Goal: Transaction & Acquisition: Purchase product/service

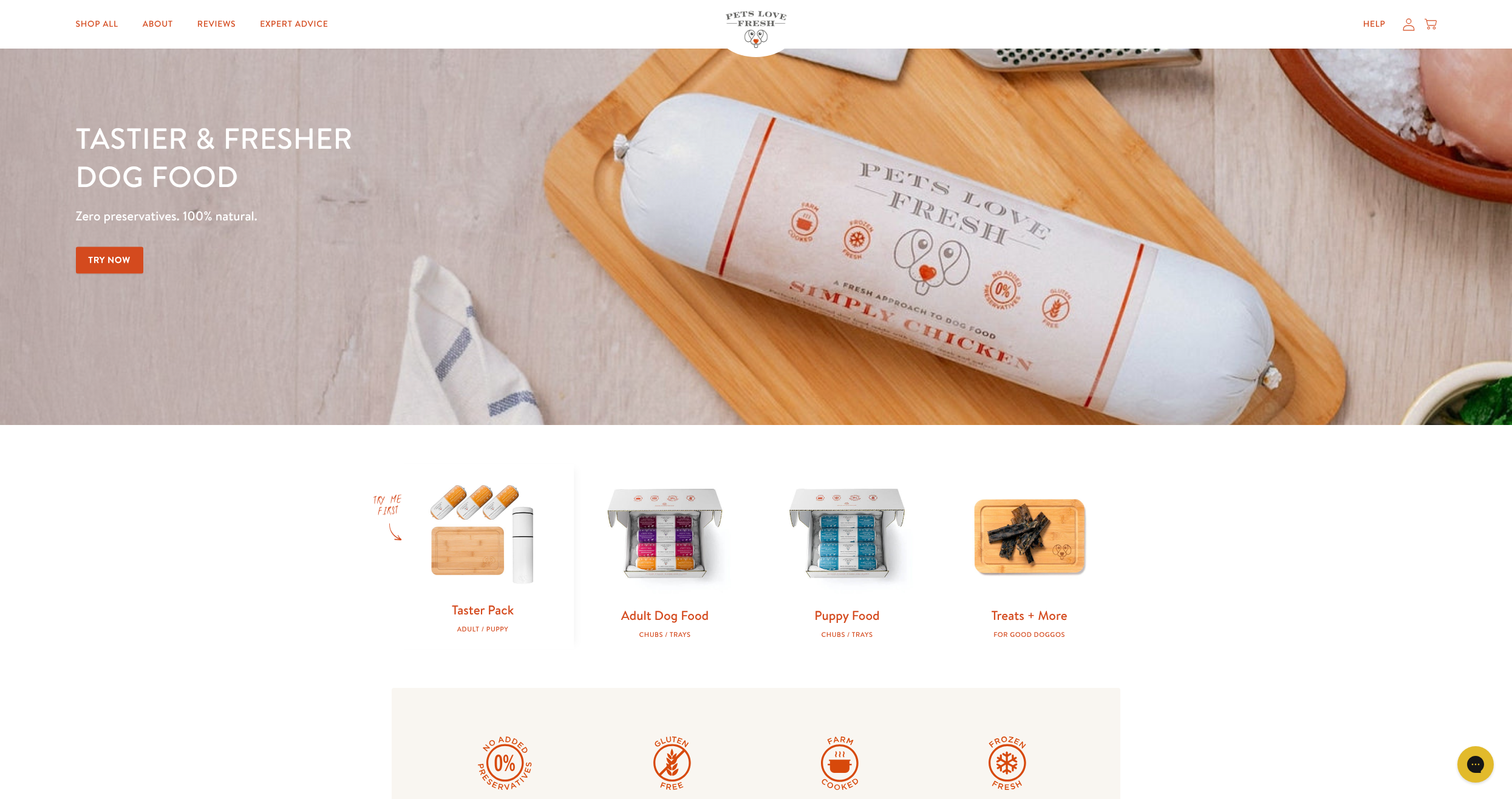
scroll to position [84, 0]
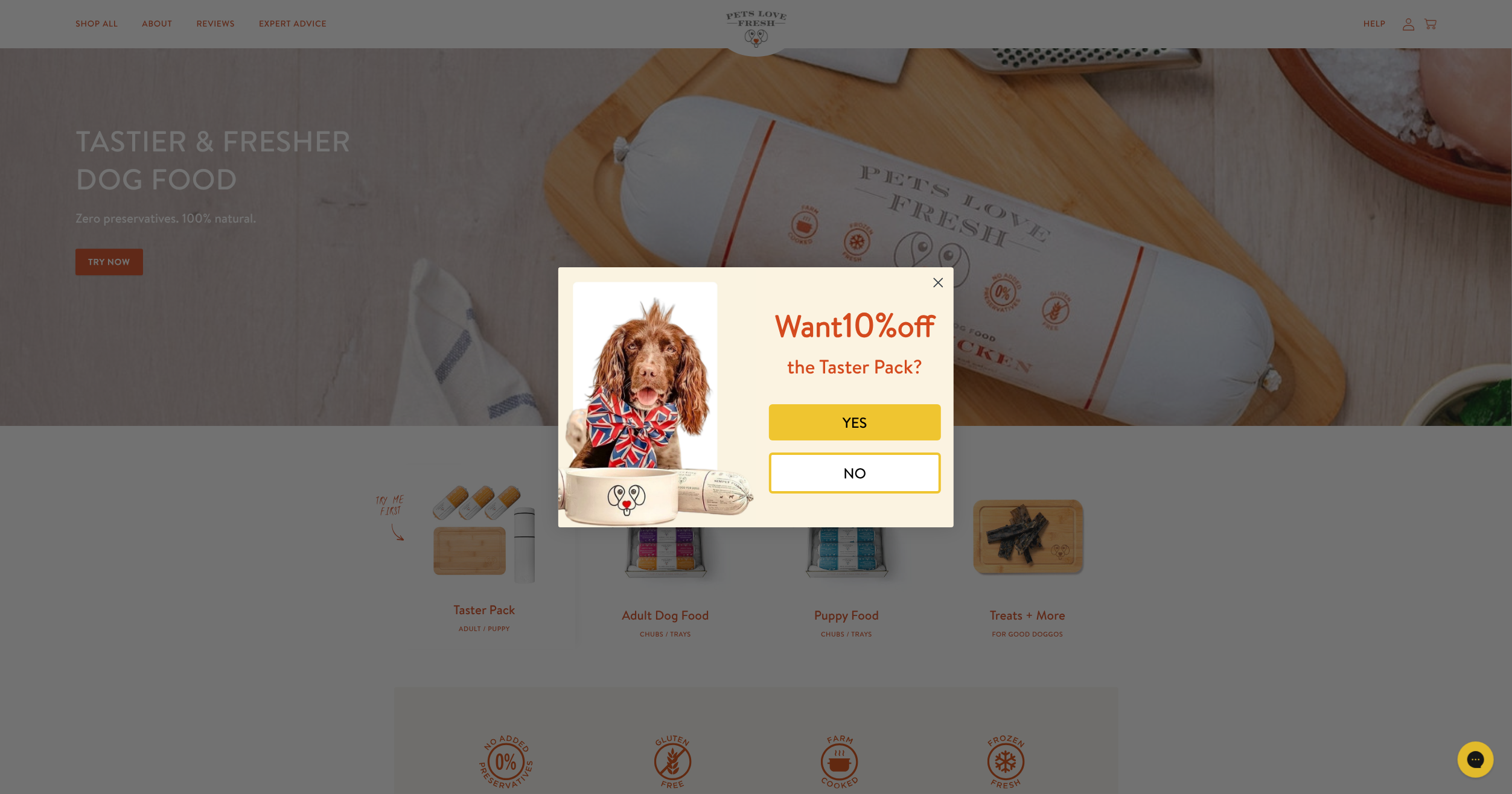
click at [855, 419] on button "YES" at bounding box center [854, 422] width 172 height 36
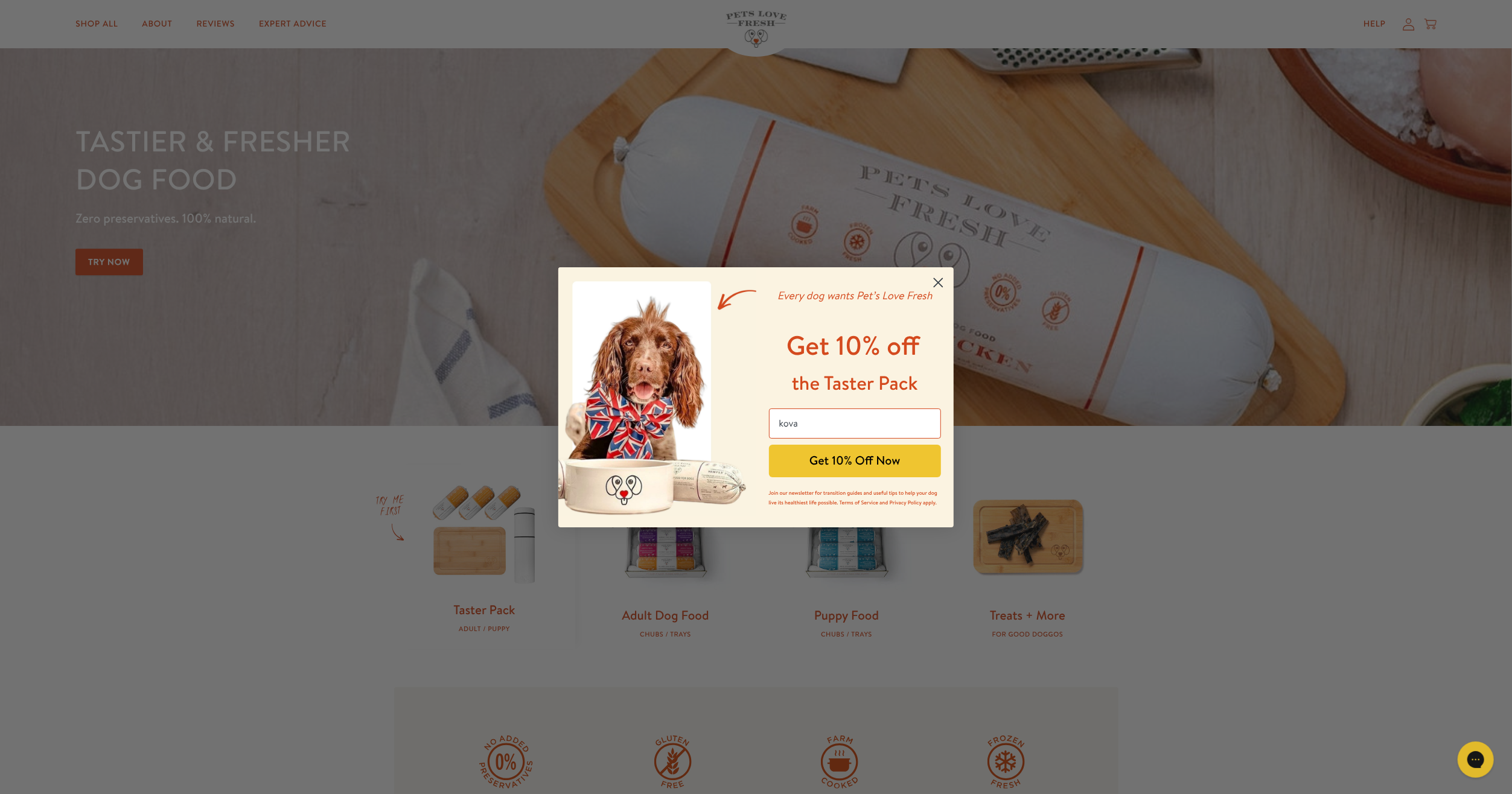
type input "Kovac.maja@gmail.com"
click at [818, 463] on button "Get 10% Off Now" at bounding box center [854, 461] width 172 height 33
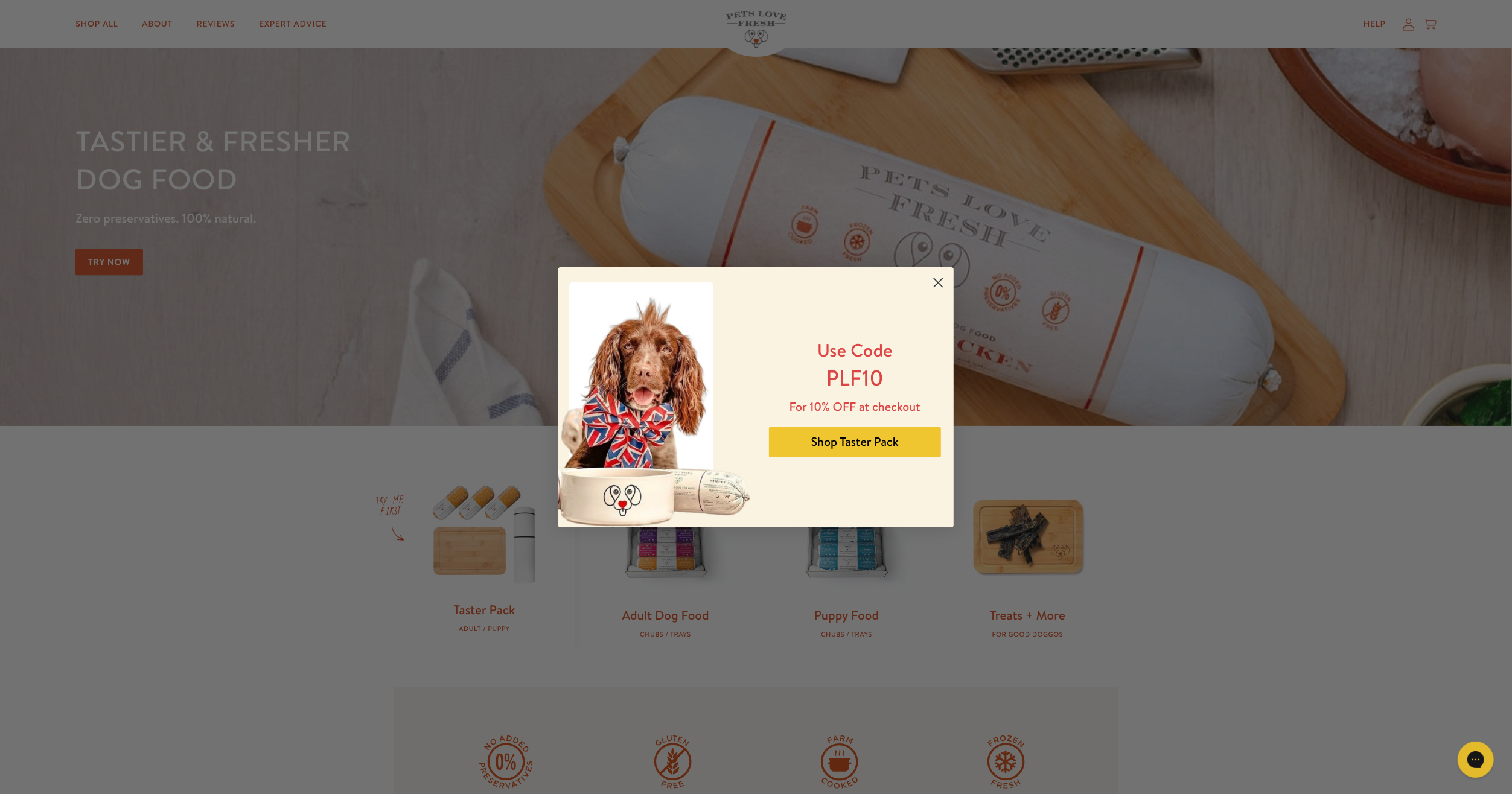
click at [818, 463] on div "Use Code PLF10 For 10% OFF at checkout Shop Taster Pack" at bounding box center [851, 397] width 188 height 236
drag, startPoint x: 828, startPoint y: 380, endPoint x: 886, endPoint y: 380, distance: 58.0
click at [886, 380] on p "PLF10" at bounding box center [855, 377] width 156 height 30
copy span "PLF10"
click at [938, 285] on circle "Close dialog" at bounding box center [937, 282] width 20 height 20
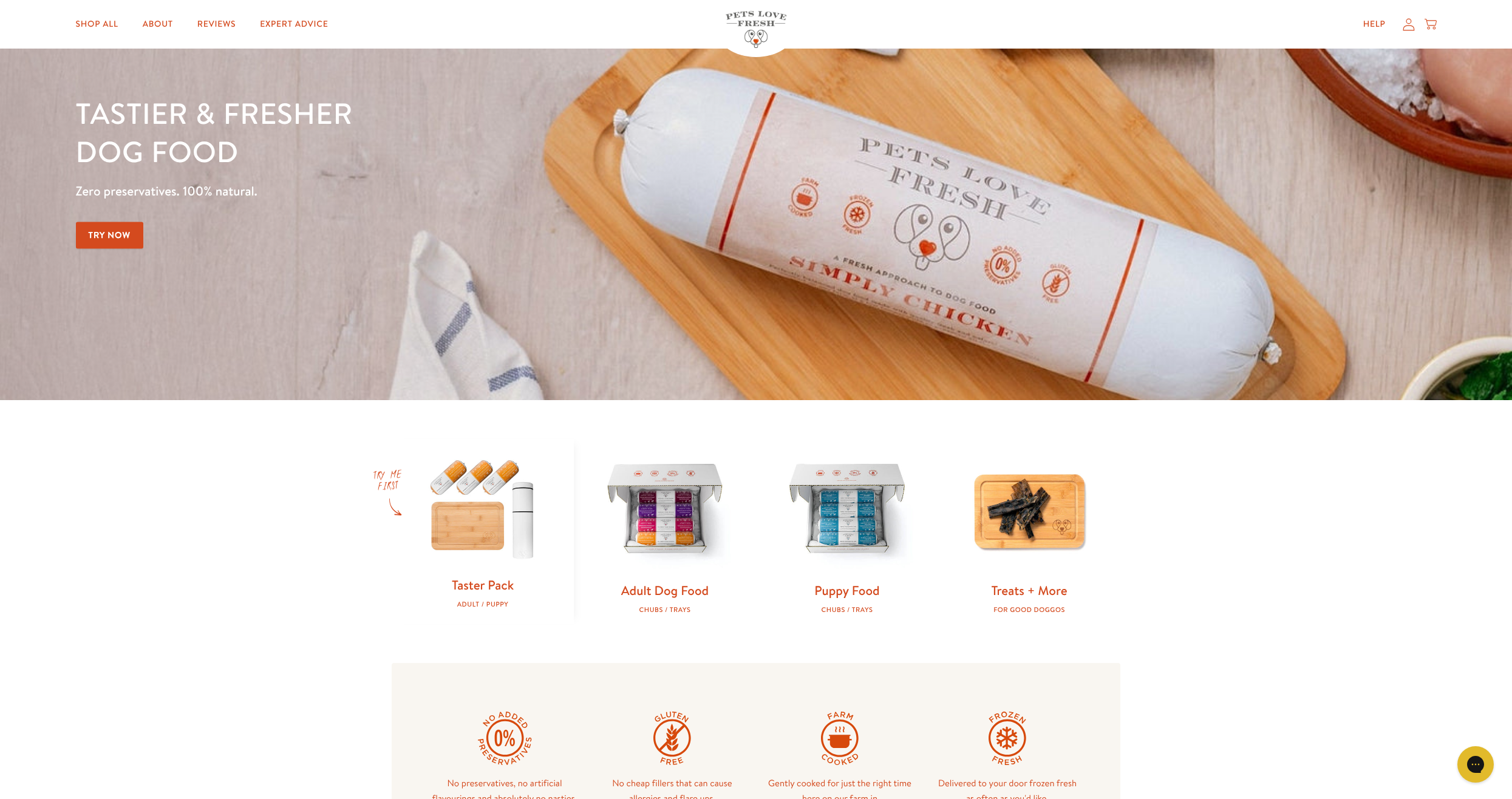
scroll to position [112, 0]
click at [477, 535] on img at bounding box center [483, 506] width 143 height 138
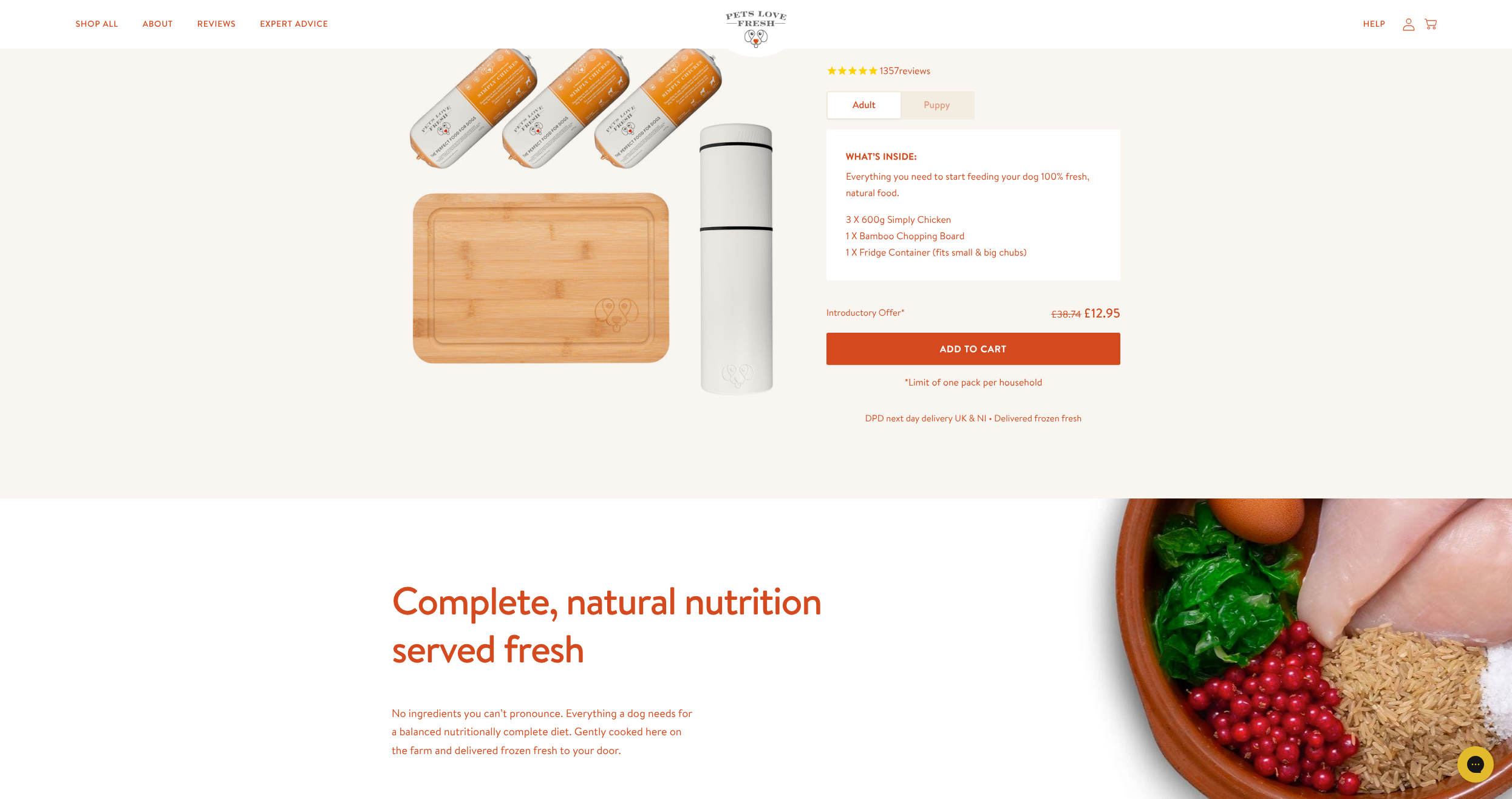
scroll to position [95, 0]
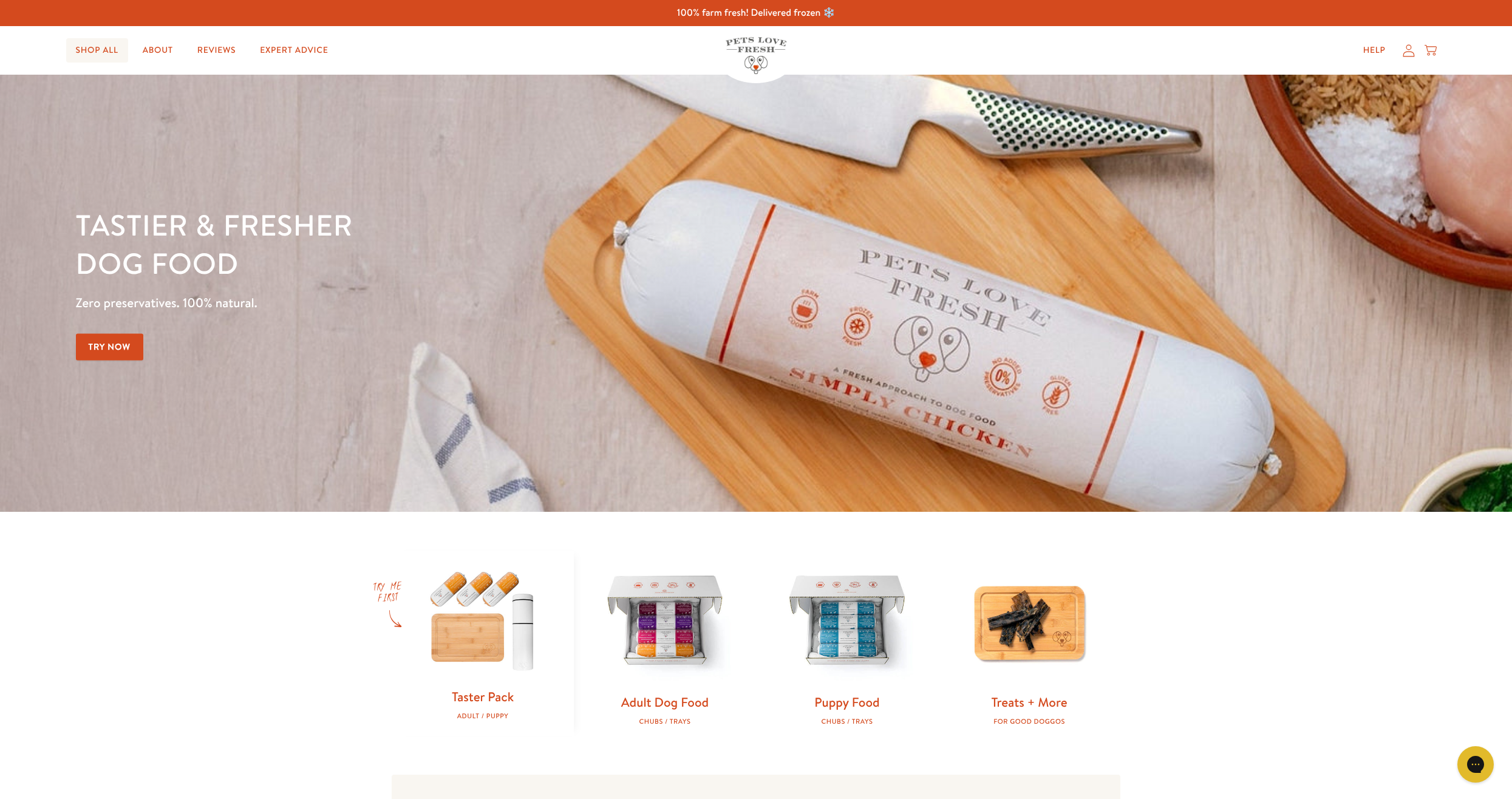
click at [89, 53] on link "Shop All" at bounding box center [97, 50] width 62 height 24
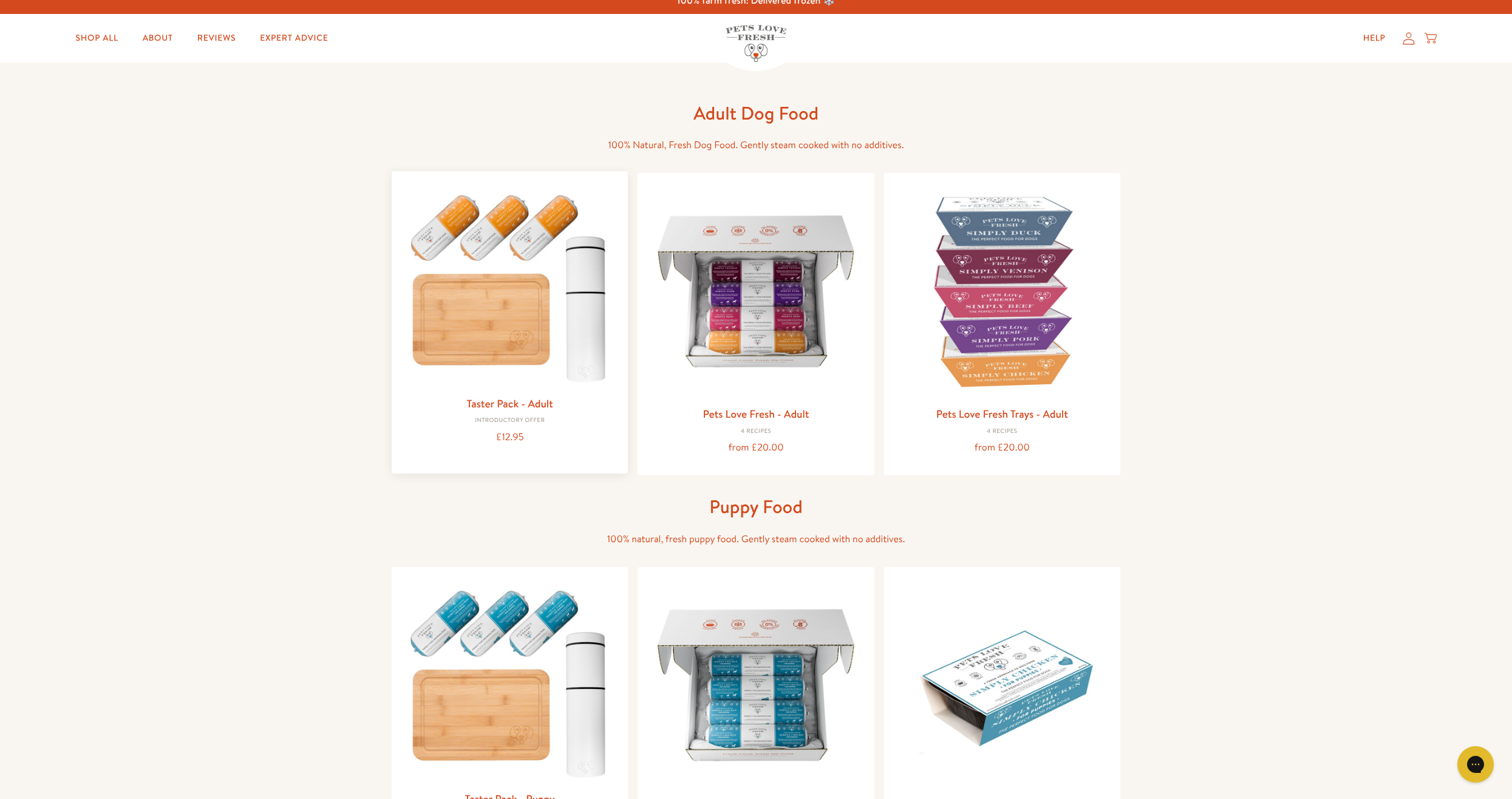
scroll to position [11, 0]
click at [480, 312] on img at bounding box center [509, 286] width 216 height 209
